Goal: Complete application form: Complete application form

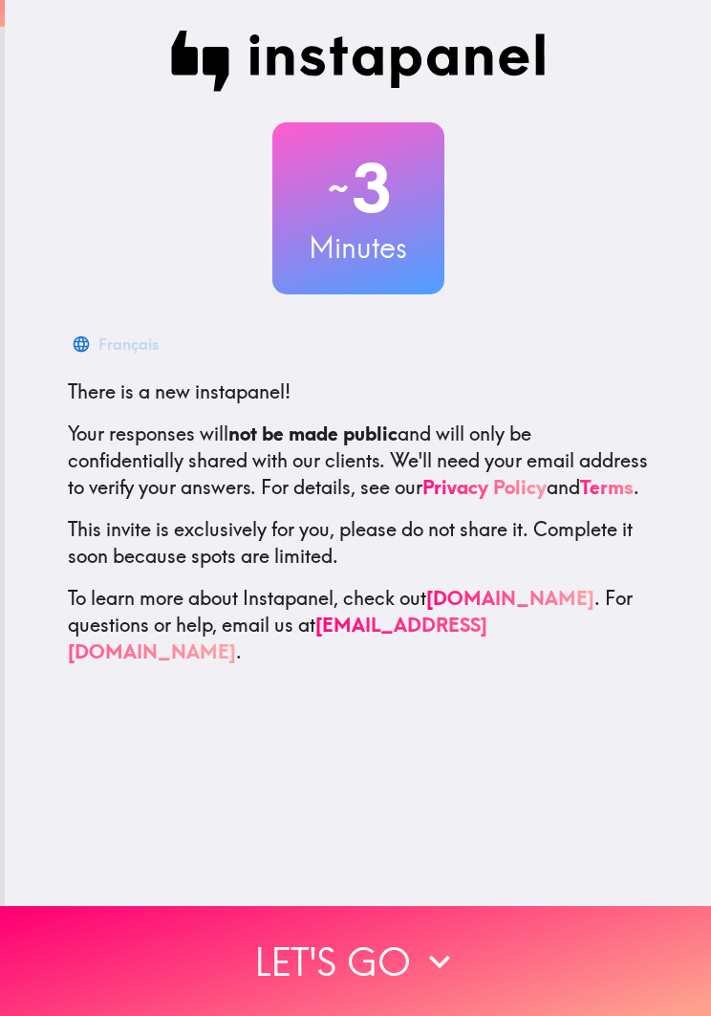
click at [382, 950] on button "Let's go" at bounding box center [355, 961] width 711 height 110
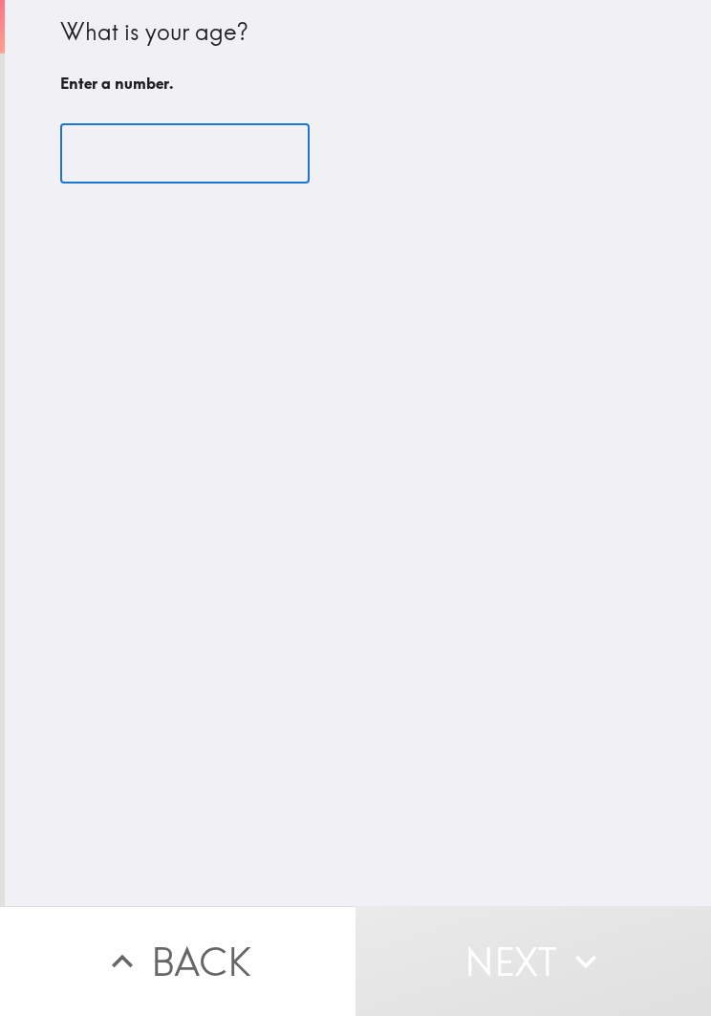
click at [232, 161] on input "number" at bounding box center [185, 153] width 250 height 59
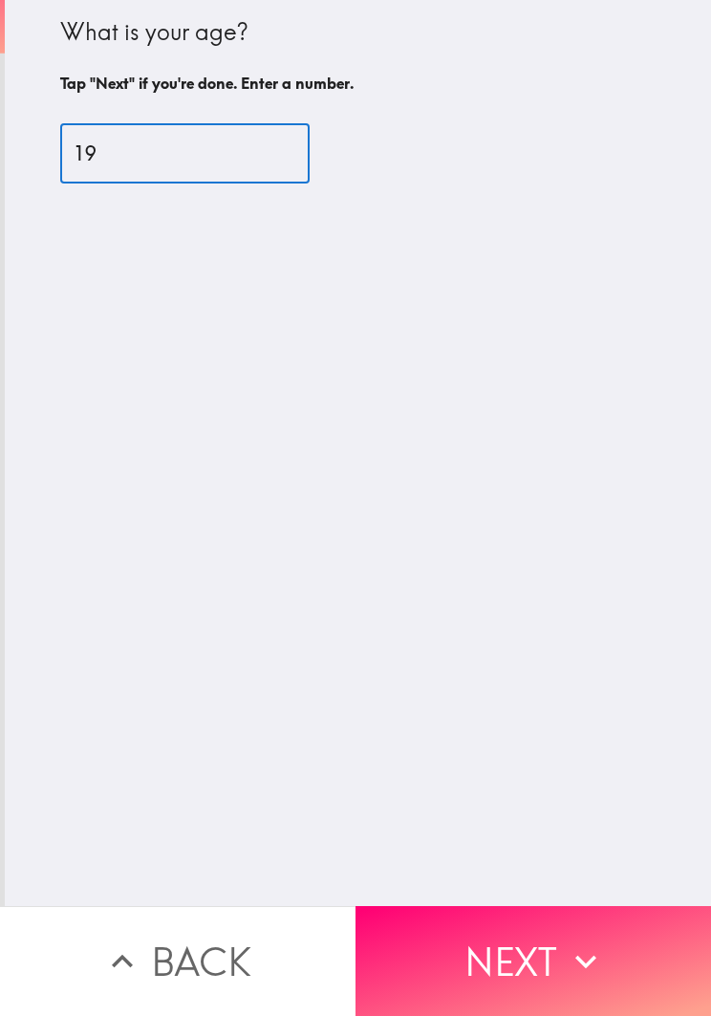
type input "19"
click at [526, 405] on div "What is your age? Tap "Next" if you're done. Enter a number. 19 ​" at bounding box center [358, 453] width 707 height 906
click at [514, 972] on button "Next" at bounding box center [534, 961] width 356 height 110
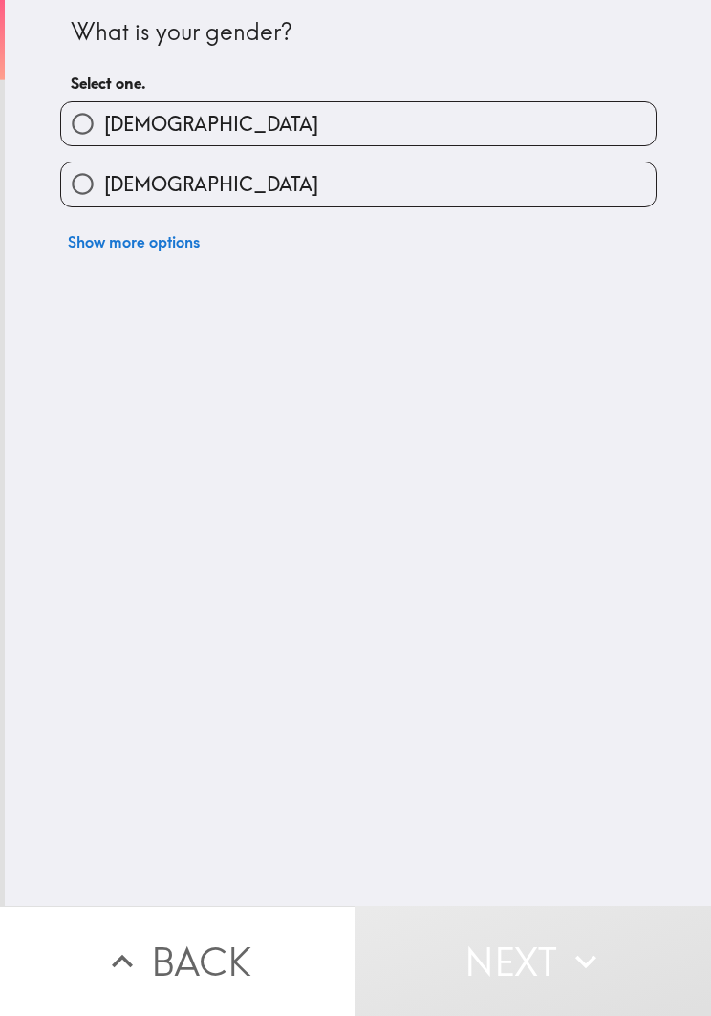
click at [426, 201] on label "[DEMOGRAPHIC_DATA]" at bounding box center [358, 184] width 595 height 43
click at [104, 201] on input "[DEMOGRAPHIC_DATA]" at bounding box center [82, 184] width 43 height 43
radio input "true"
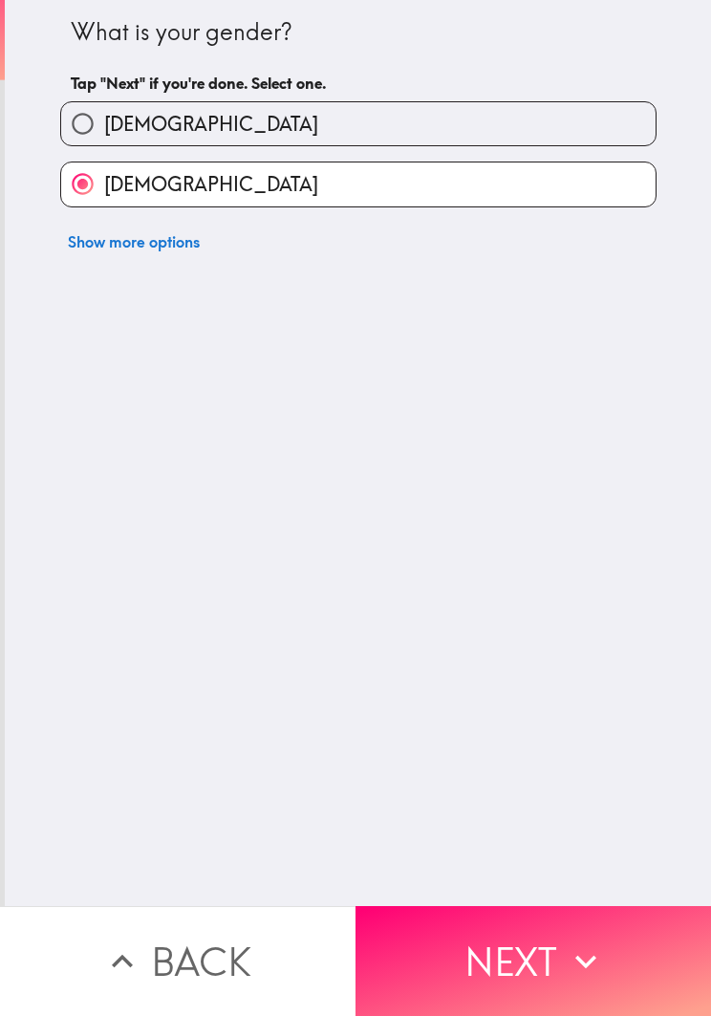
click at [567, 950] on icon "button" at bounding box center [586, 962] width 42 height 42
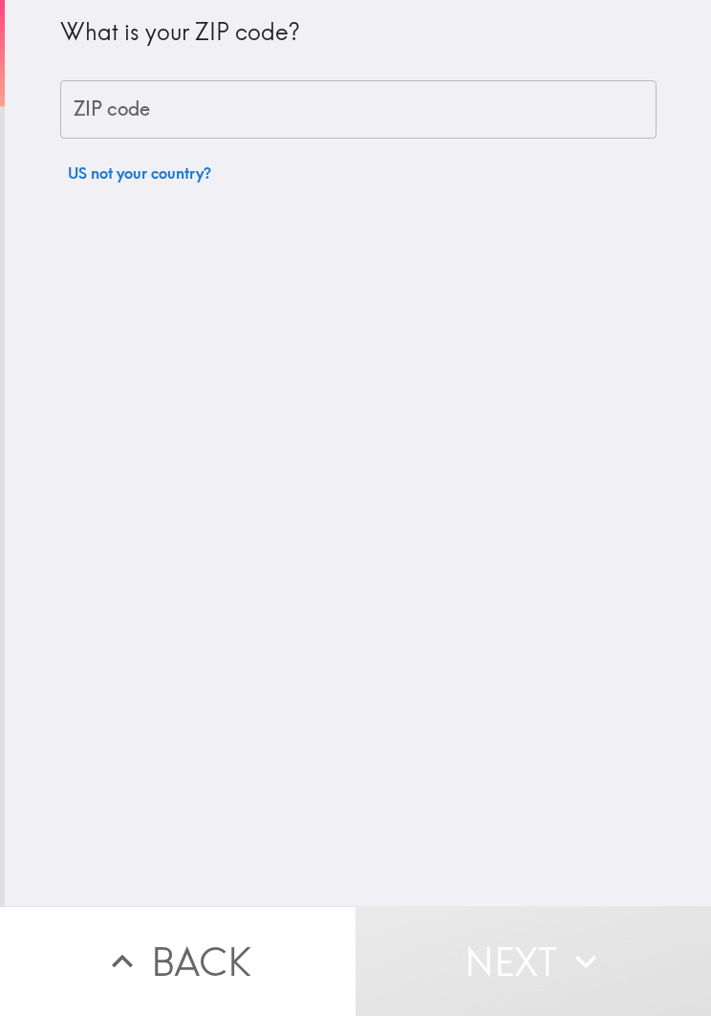
click at [518, 102] on input "ZIP code" at bounding box center [358, 109] width 597 height 59
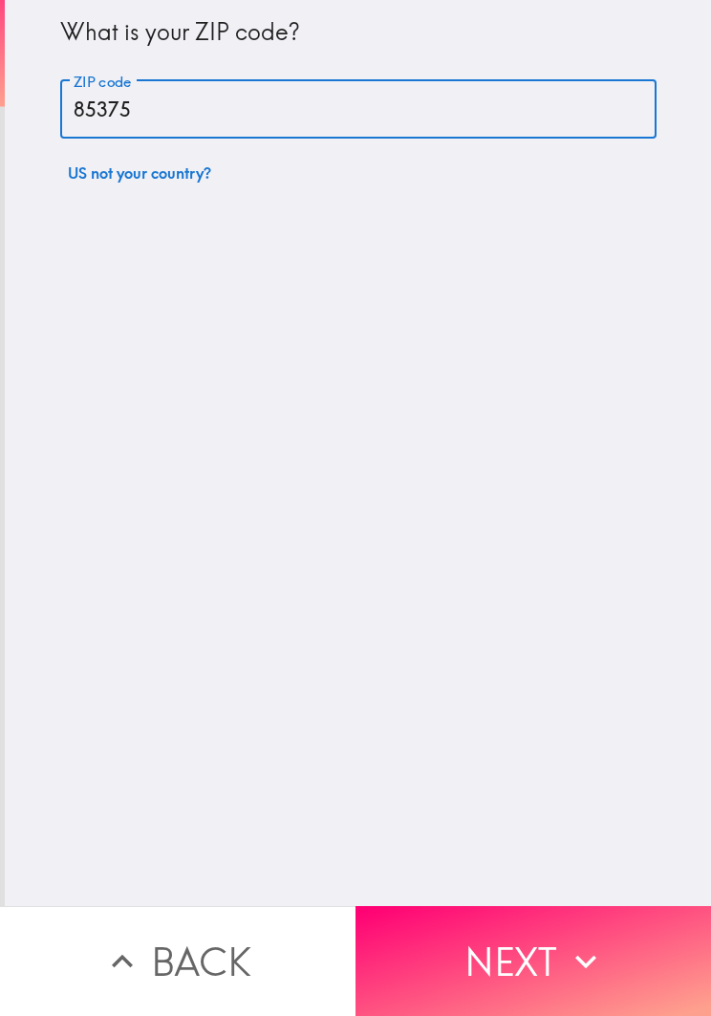
type input "85375"
click at [626, 600] on div "What is your ZIP code? ZIP code 85375 ZIP code US not your country?" at bounding box center [358, 453] width 707 height 906
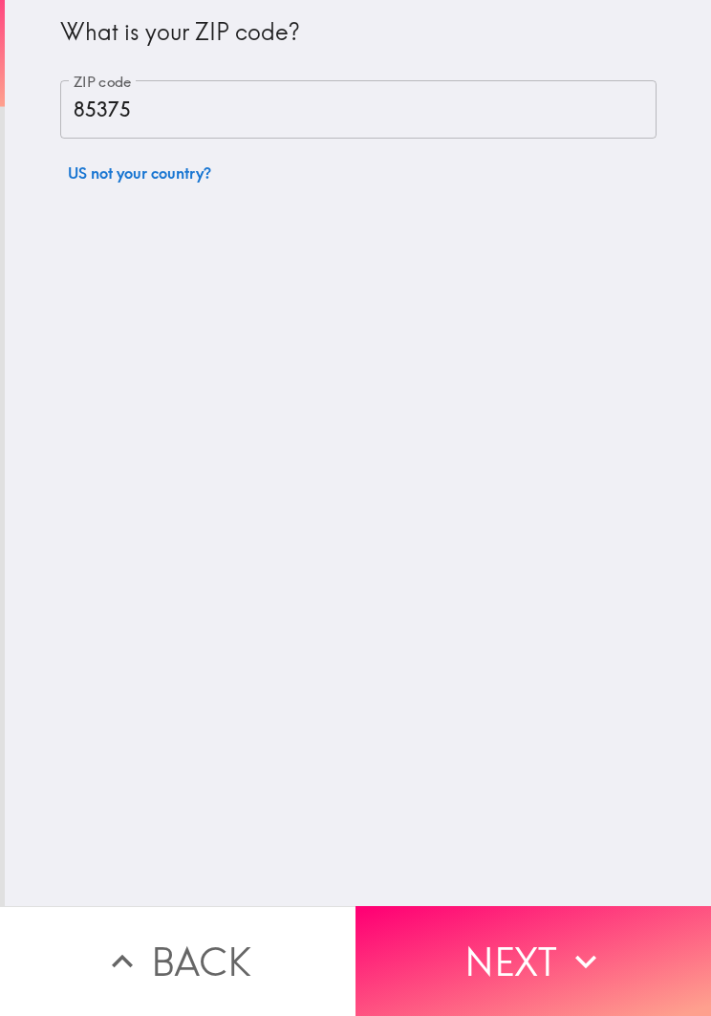
click at [541, 972] on button "Next" at bounding box center [534, 961] width 356 height 110
